Goal: Use online tool/utility: Use online tool/utility

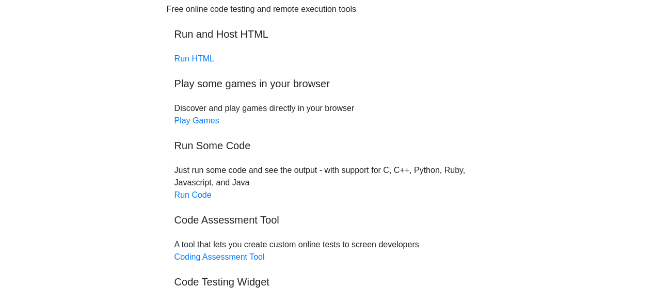
scroll to position [103, 0]
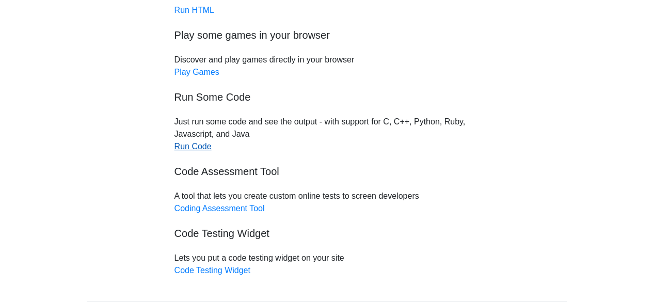
click at [189, 146] on link "Run Code" at bounding box center [192, 146] width 37 height 9
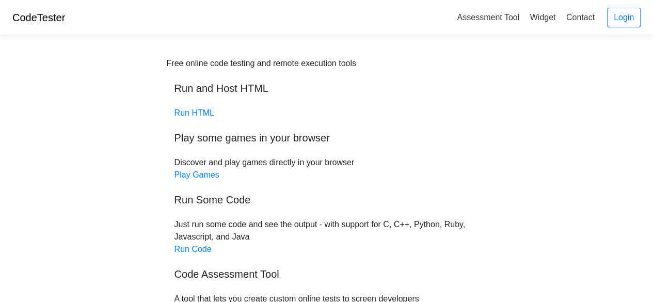
scroll to position [0, 0]
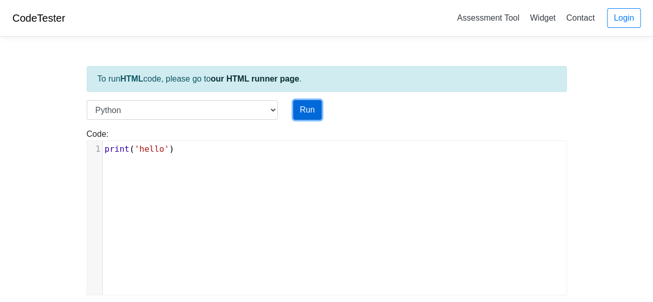
click at [304, 108] on button "Run" at bounding box center [307, 110] width 28 height 20
type input "[URL][DOMAIN_NAME]"
type textarea "Stdout: hello"
click at [158, 146] on span "'hello'" at bounding box center [151, 149] width 35 height 10
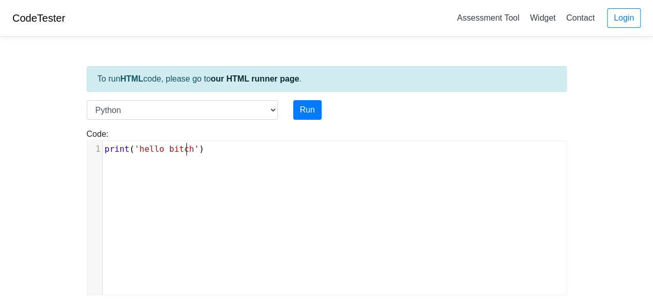
scroll to position [4, 26]
type textarea "bitch"
click at [315, 111] on button "Run" at bounding box center [307, 110] width 28 height 20
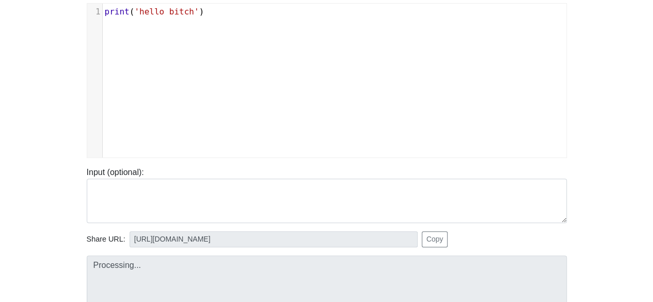
scroll to position [258, 0]
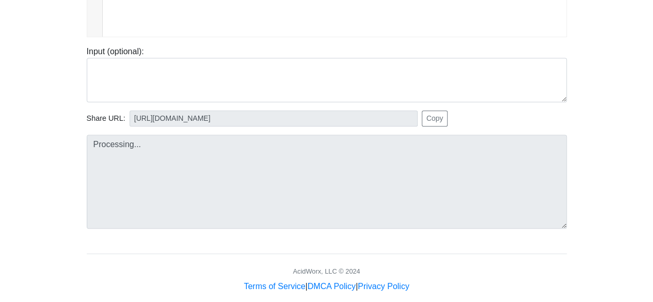
type input "[URL][DOMAIN_NAME]"
type textarea "Stdout: hello bitch"
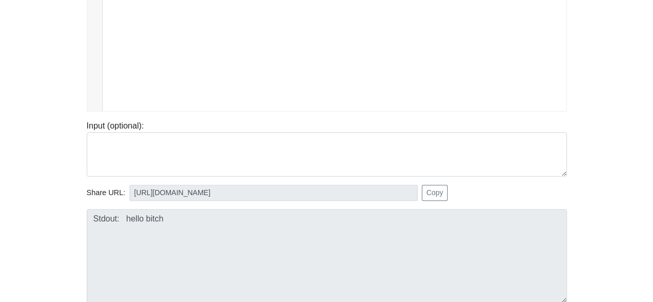
scroll to position [0, 0]
